Goal: Task Accomplishment & Management: Understand process/instructions

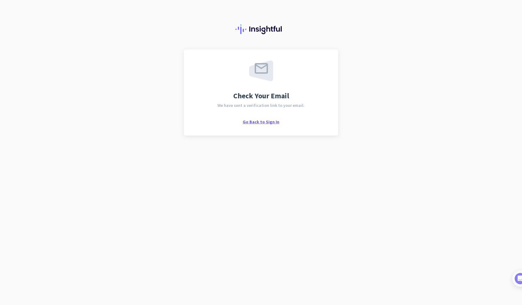
click at [272, 122] on span "Go Back to Sign In" at bounding box center [261, 121] width 37 height 5
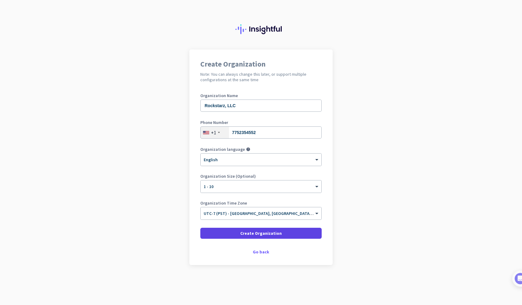
click at [295, 234] on span at bounding box center [260, 233] width 121 height 15
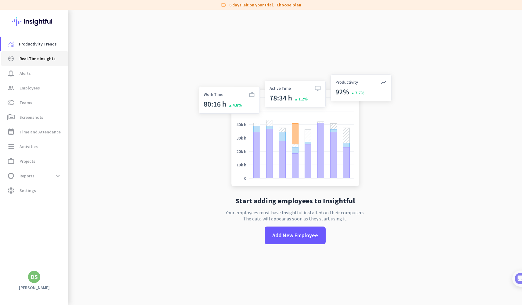
click at [39, 56] on span "Real-Time Insights" at bounding box center [38, 58] width 36 height 7
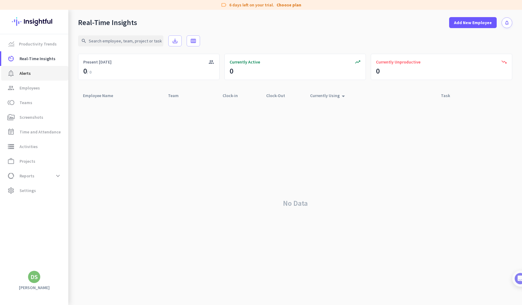
click at [38, 73] on span "notification_important Alerts" at bounding box center [34, 73] width 57 height 7
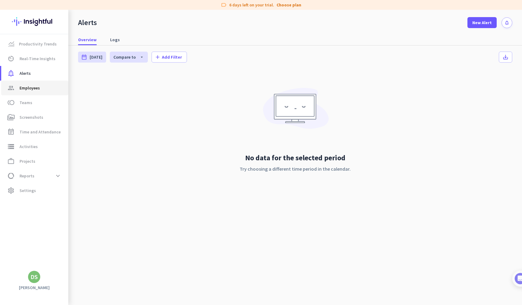
click at [37, 84] on span "Employees" at bounding box center [30, 87] width 20 height 7
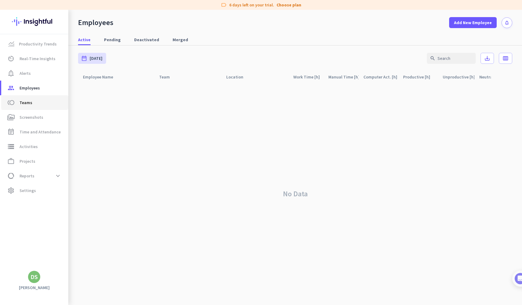
click at [39, 98] on link "toll Teams" at bounding box center [34, 102] width 67 height 15
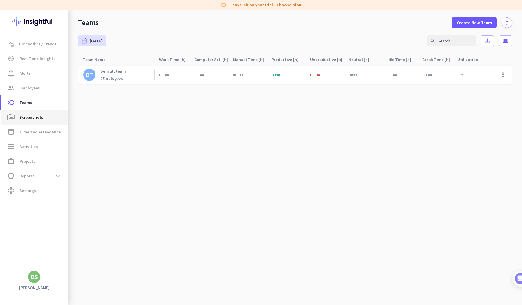
click at [34, 115] on span "Screenshots" at bounding box center [32, 116] width 24 height 7
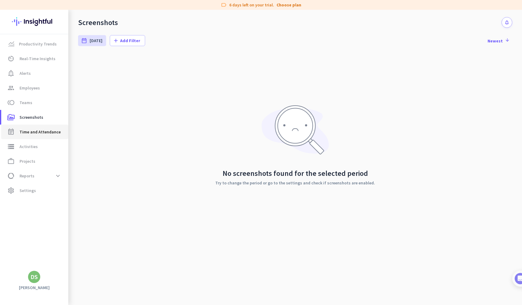
click at [36, 130] on span "Time and Attendance" at bounding box center [40, 131] width 41 height 7
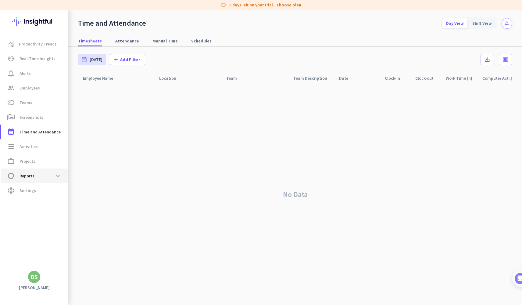
click at [36, 175] on span "data_usage Reports expand_more" at bounding box center [34, 175] width 57 height 11
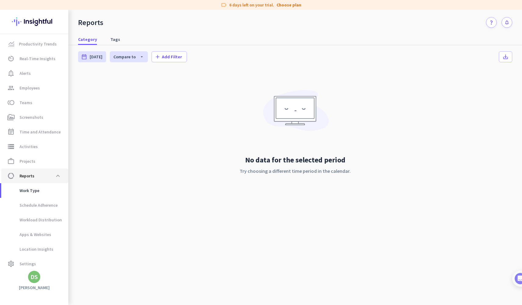
click at [36, 175] on span "data_usage Reports expand_less" at bounding box center [34, 175] width 57 height 11
click at [59, 177] on span at bounding box center [57, 175] width 11 height 11
click at [36, 192] on span "settings Settings" at bounding box center [34, 190] width 57 height 7
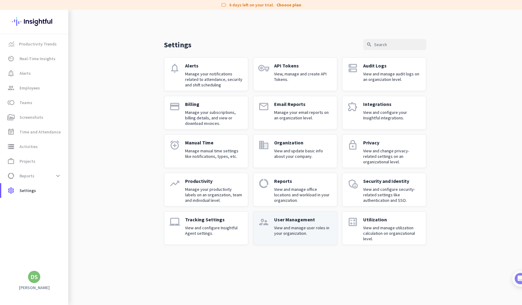
click at [286, 232] on p "View and manage user roles in your organization." at bounding box center [303, 230] width 58 height 11
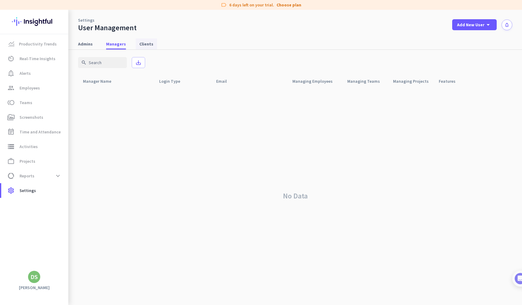
click at [141, 45] on span "Clients" at bounding box center [146, 44] width 14 height 6
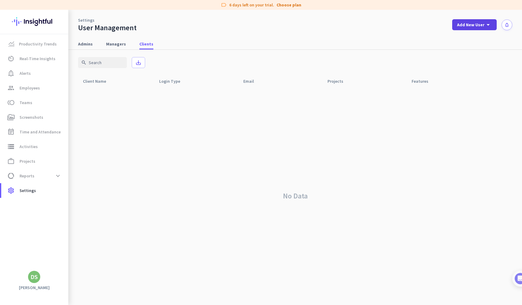
click at [490, 25] on icon "arrow_drop_down" at bounding box center [488, 24] width 7 height 7
click at [472, 67] on div "Client" at bounding box center [473, 67] width 13 height 6
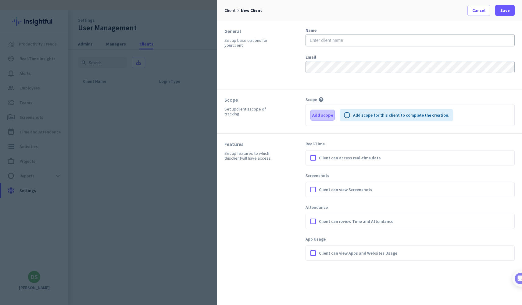
click at [318, 116] on span "Add scope" at bounding box center [322, 115] width 21 height 6
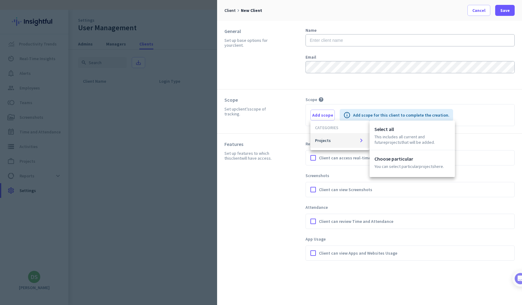
click at [290, 170] on div at bounding box center [261, 152] width 522 height 305
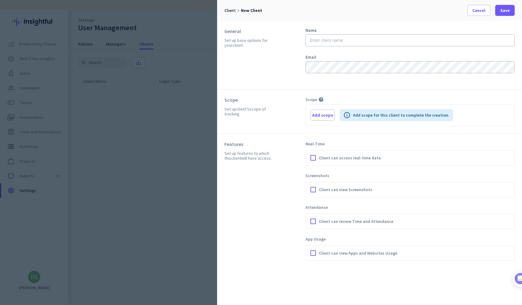
click at [169, 68] on div at bounding box center [261, 152] width 522 height 305
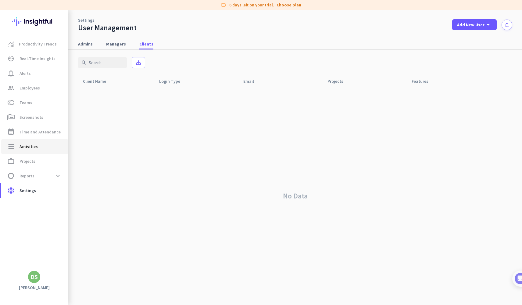
click at [34, 147] on span "Activities" at bounding box center [29, 146] width 18 height 7
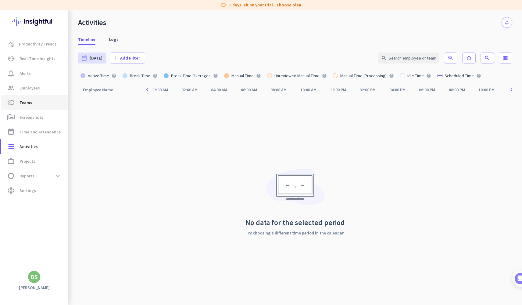
click at [29, 103] on span "Teams" at bounding box center [26, 102] width 13 height 7
type input "Mon, Sep 29 - Mon, Sep 29"
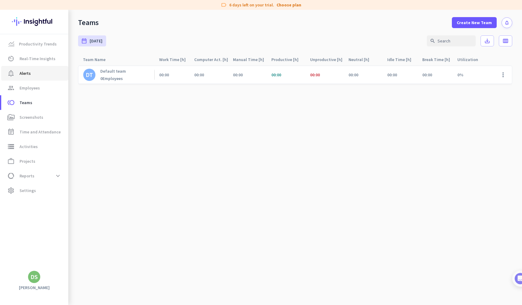
click at [38, 72] on span "notification_important Alerts" at bounding box center [34, 73] width 57 height 7
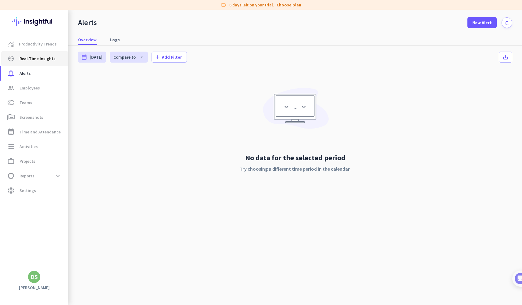
click at [32, 60] on span "Real-Time Insights" at bounding box center [38, 58] width 36 height 7
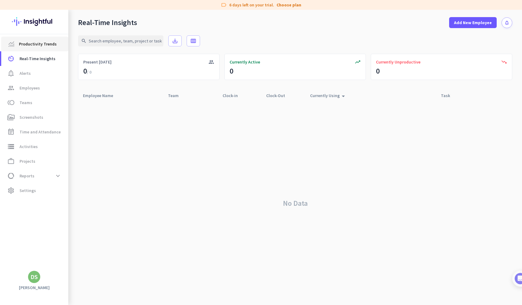
click at [26, 44] on span "Productivity Trends" at bounding box center [38, 43] width 38 height 7
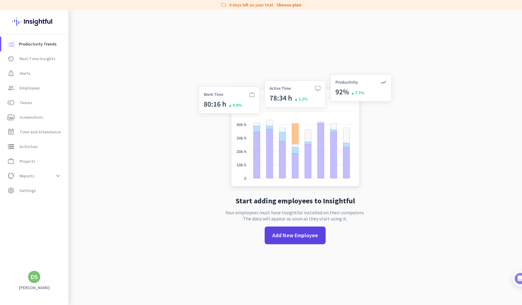
click at [317, 232] on span at bounding box center [295, 235] width 61 height 15
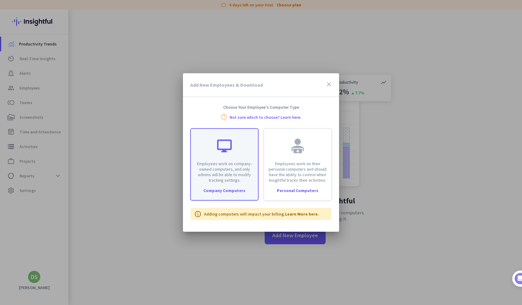
click at [232, 160] on div "Employees work on company-owned computers, and only admins will be able to modi…" at bounding box center [224, 156] width 67 height 54
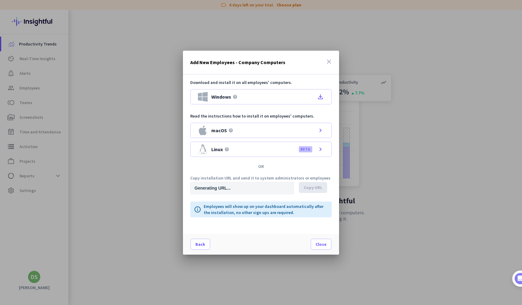
type input "https://app.insightful.io/#/installation/company?token=eyJhbGciOiJIUzI1NiIsInR5…"
click at [268, 190] on input "https://app.insightful.io/#/installation/company?token=eyJhbGciOiJIUzI1NiIsInR5…" at bounding box center [242, 188] width 104 height 12
click at [261, 231] on div "Download and install it on all employees' computers. Windows help file_download…" at bounding box center [261, 153] width 156 height 159
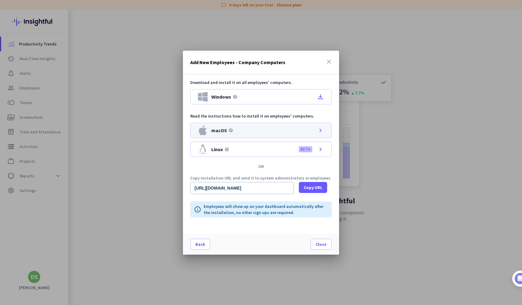
click at [239, 128] on div "macOS help chevron_right" at bounding box center [260, 130] width 141 height 15
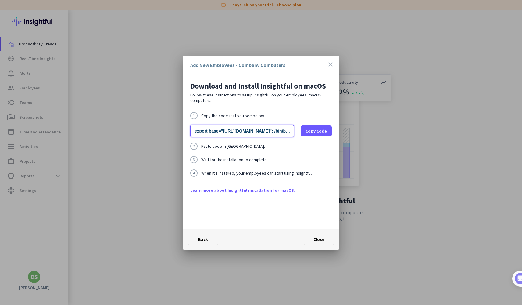
drag, startPoint x: 272, startPoint y: 128, endPoint x: 218, endPoint y: 118, distance: 55.1
click at [218, 119] on div "1 Copy the code that you see below. export base="https://app.insightful.io/upda…" at bounding box center [260, 149] width 141 height 75
click at [311, 170] on div "4 When it’s installed, your employees can start using Insightful." at bounding box center [260, 172] width 141 height 7
click at [248, 187] on link "Learn more about Insightful installation for macOS." at bounding box center [260, 190] width 141 height 6
